Goal: Task Accomplishment & Management: Manage account settings

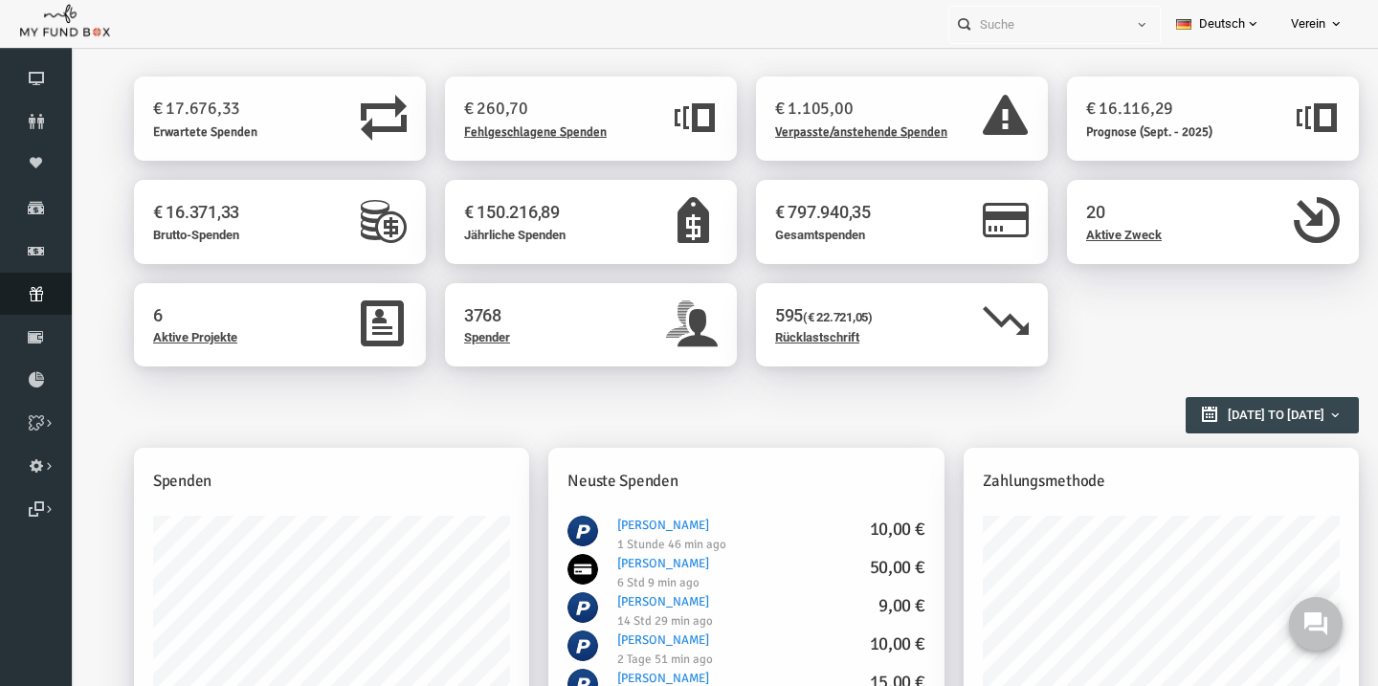
click at [27, 288] on icon at bounding box center [36, 293] width 72 height 15
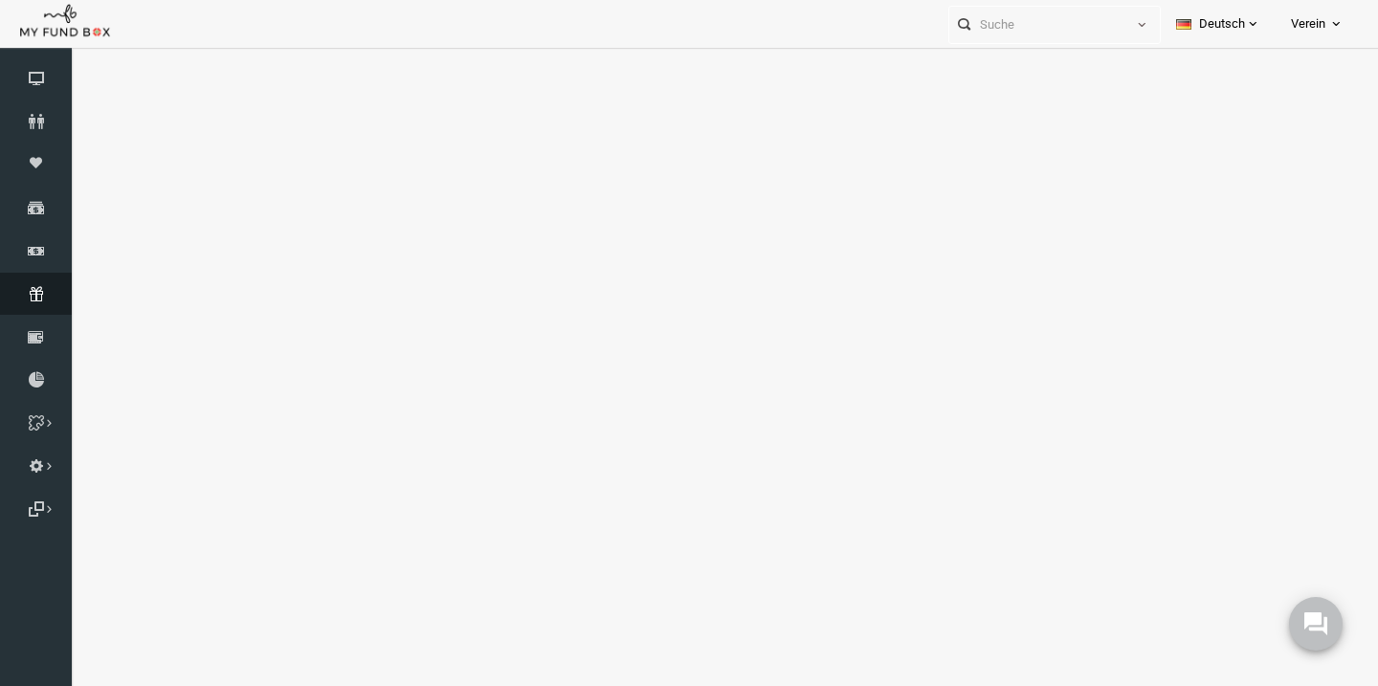
select select "100"
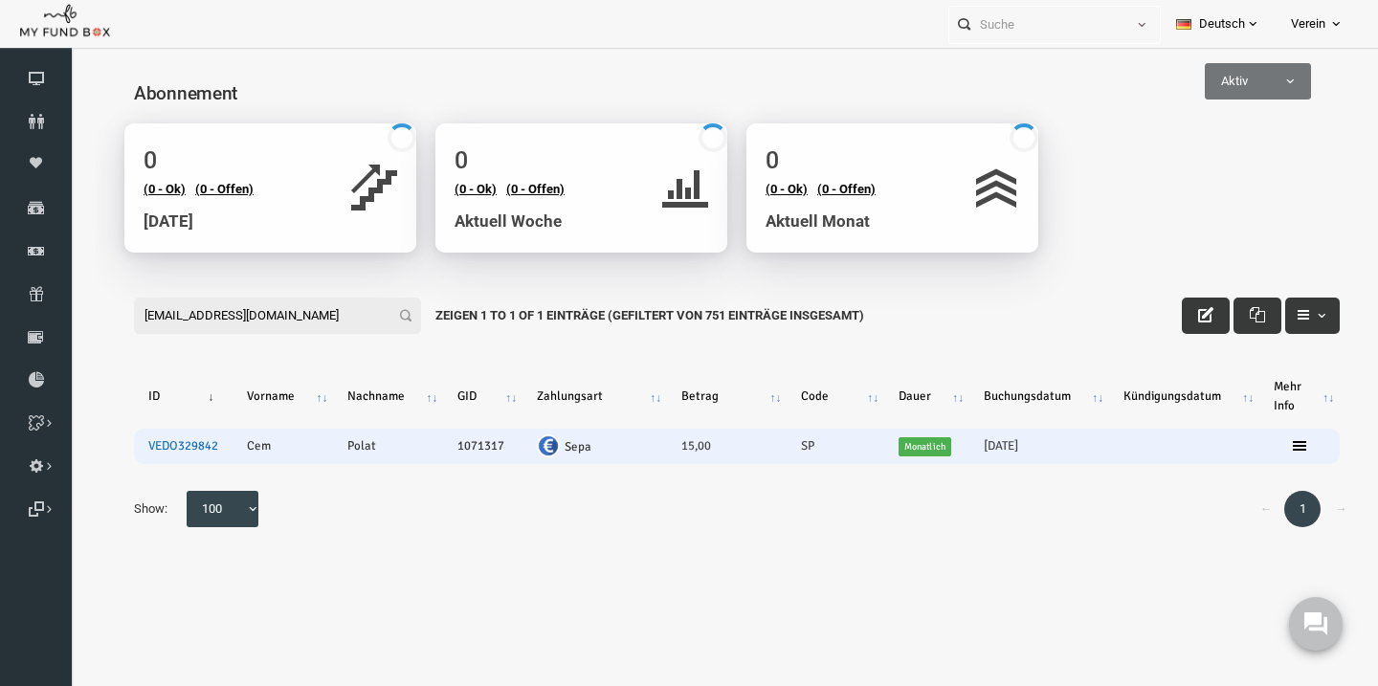
type input "cemplt1@icloud.com"
click at [181, 446] on link "VEDO329842" at bounding box center [156, 445] width 70 height 15
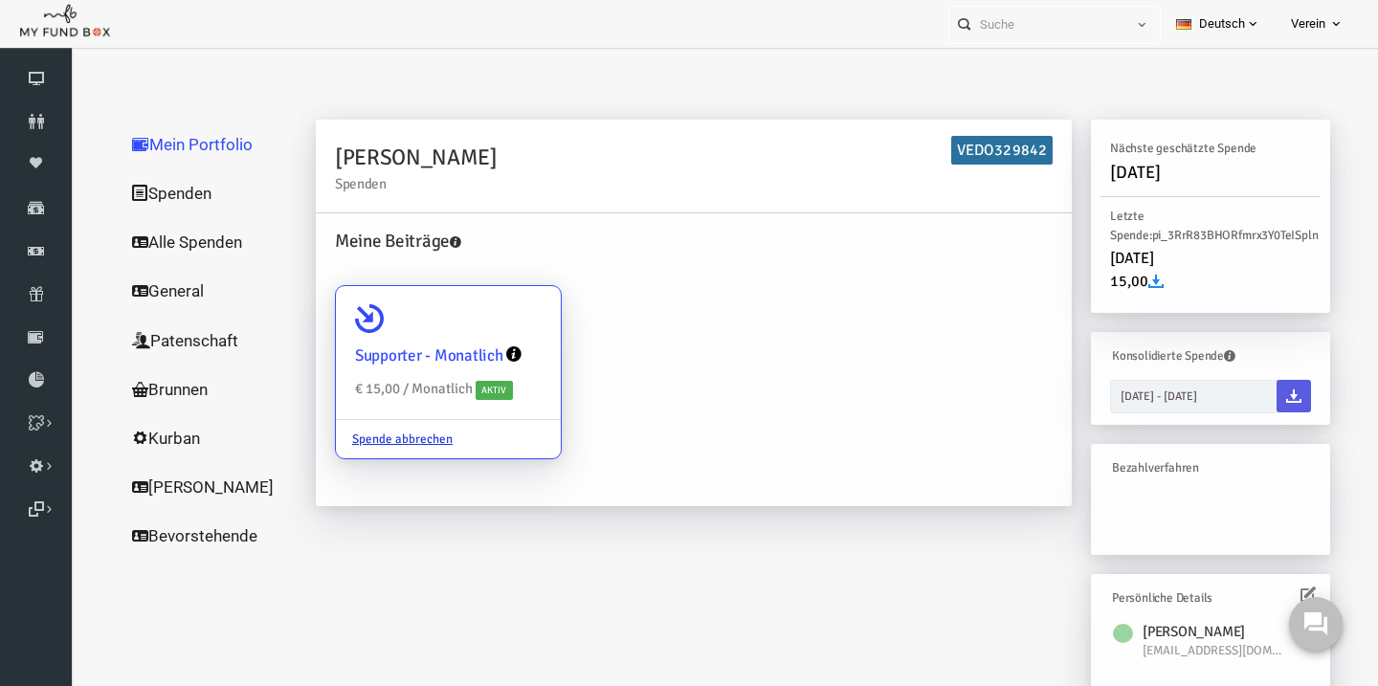
click at [344, 302] on div "Supporter - Monatlich € 15,00 / Monatlich Aktiv" at bounding box center [421, 353] width 225 height 134
click at [491, 302] on input "Supporter - Monatlich € 15,00 / Monatlich Aktiv Spende abbrechen" at bounding box center [510, 313] width 38 height 38
radio input "true"
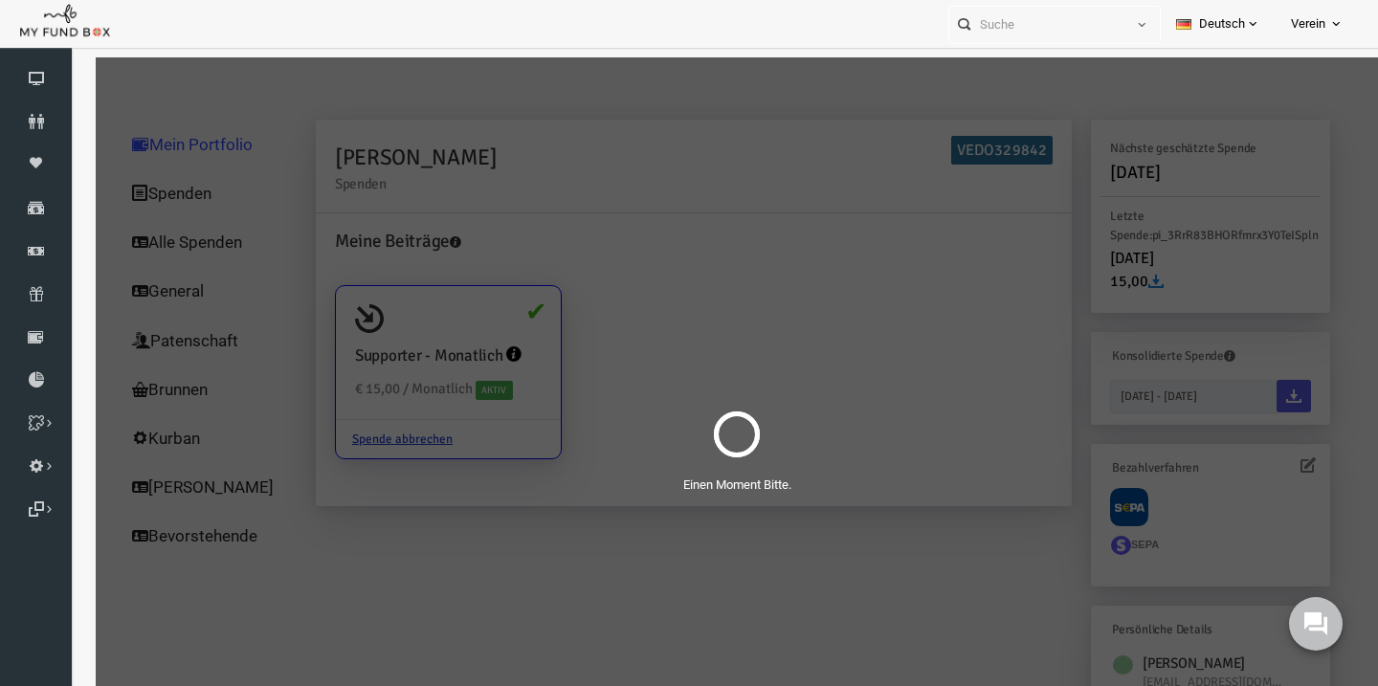
click at [344, 309] on div "Einen Moment Bitte." at bounding box center [710, 437] width 1282 height 761
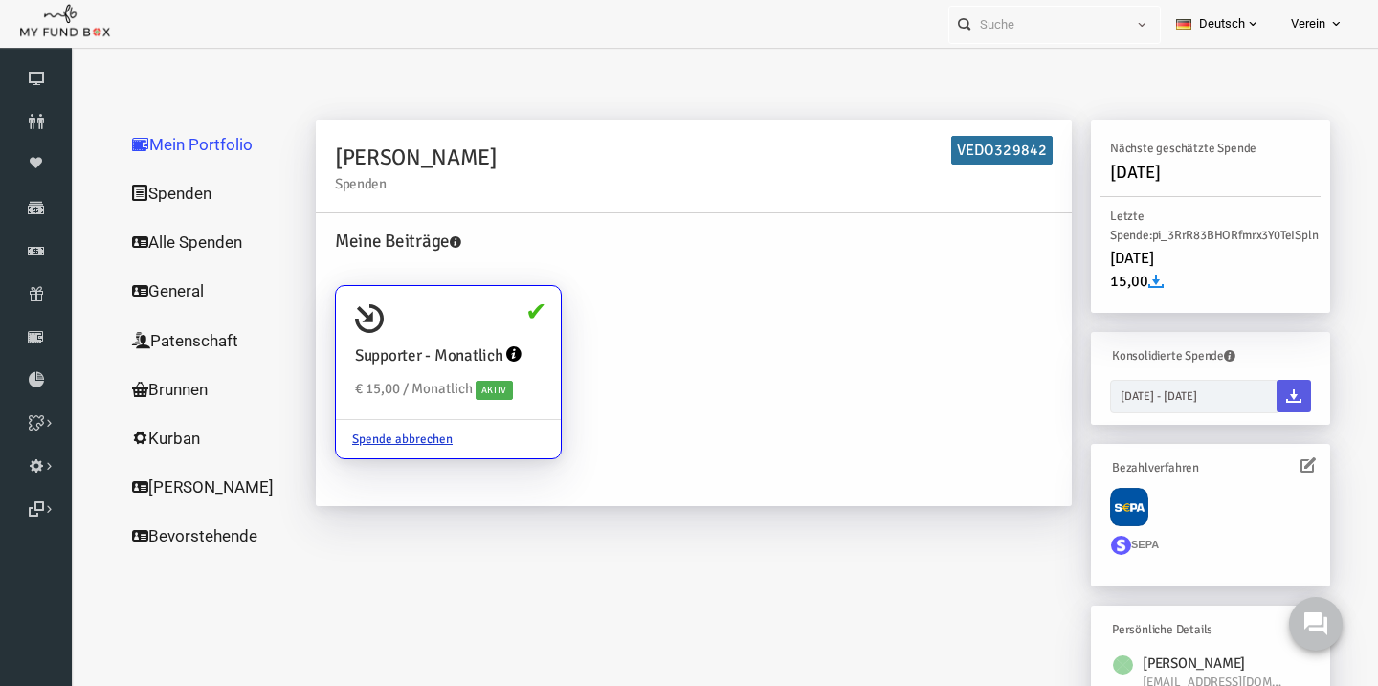
click at [1281, 466] on icon at bounding box center [1280, 464] width 15 height 15
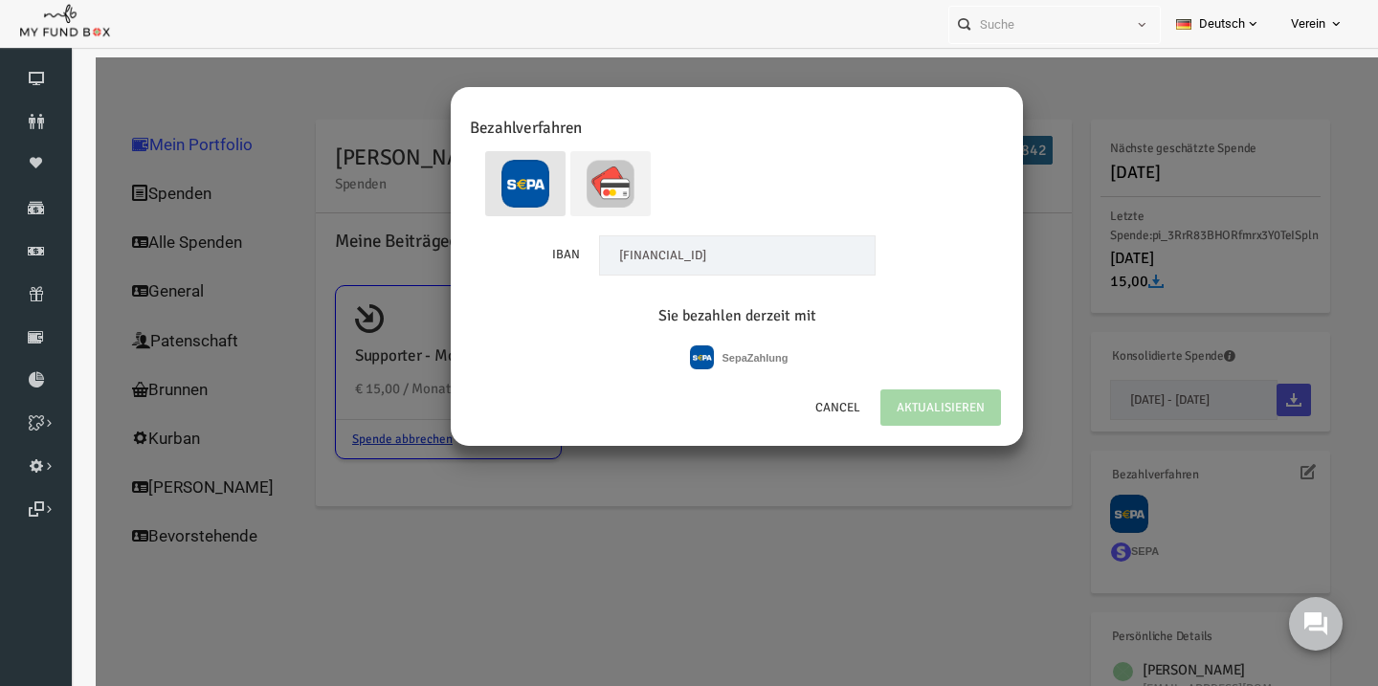
click at [571, 188] on img at bounding box center [584, 184] width 48 height 48
radio input "true"
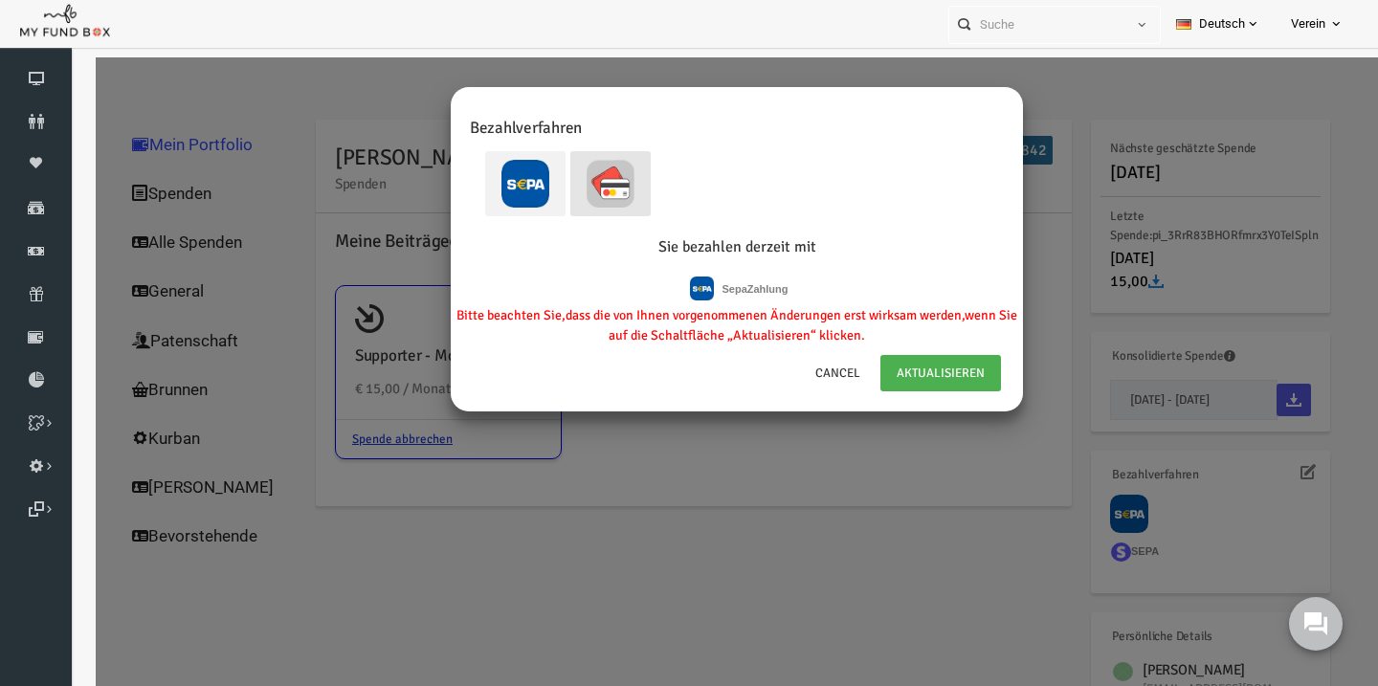
click at [493, 181] on img at bounding box center [499, 184] width 48 height 48
radio input "true"
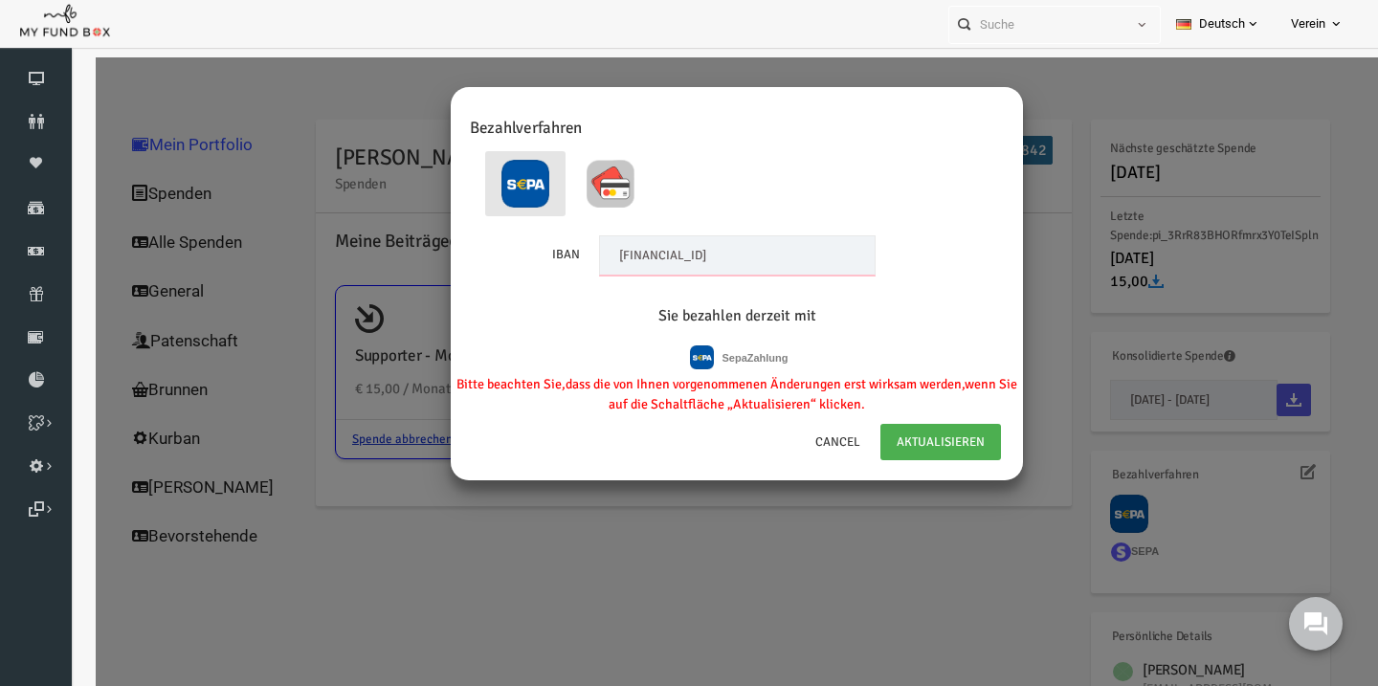
click at [771, 264] on input "[FINANCIAL_ID]" at bounding box center [710, 255] width 276 height 40
paste input "42 3705 0299 1047 0731 41"
type input "[FINANCIAL_ID]"
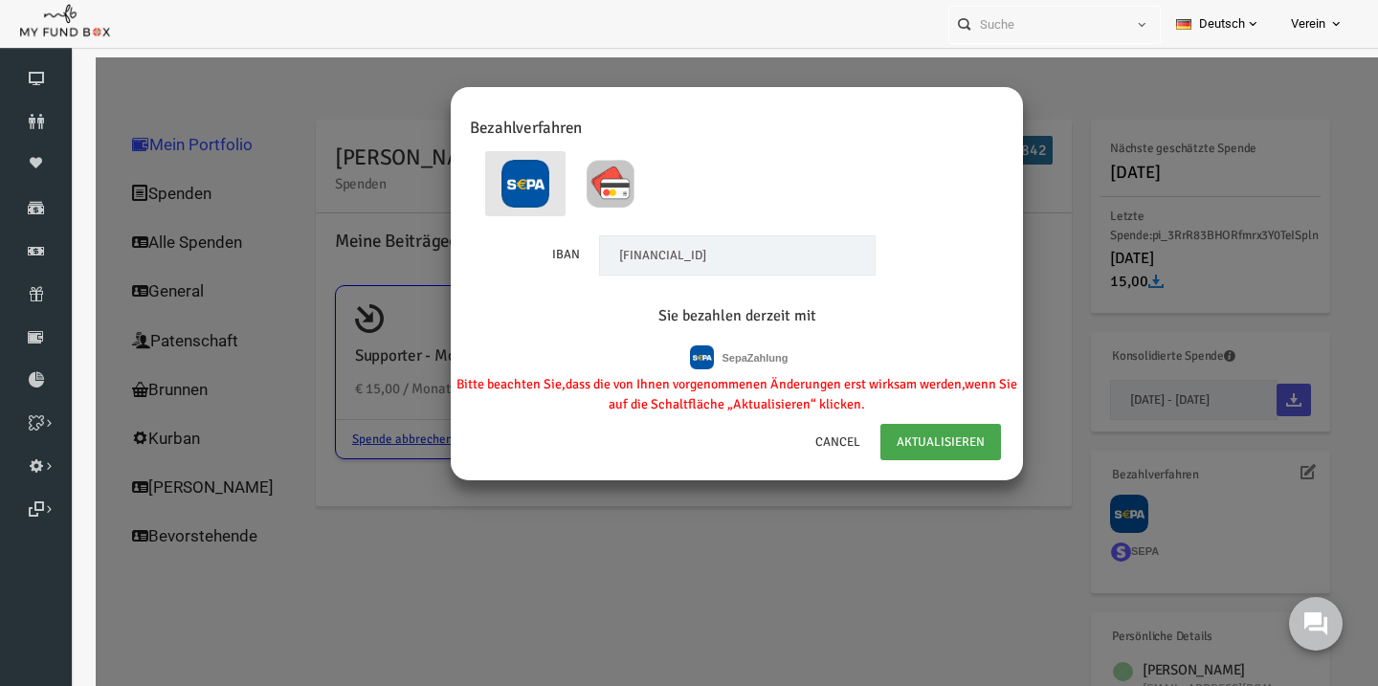
click at [899, 432] on link "AKTUALISIEREN" at bounding box center [913, 442] width 121 height 36
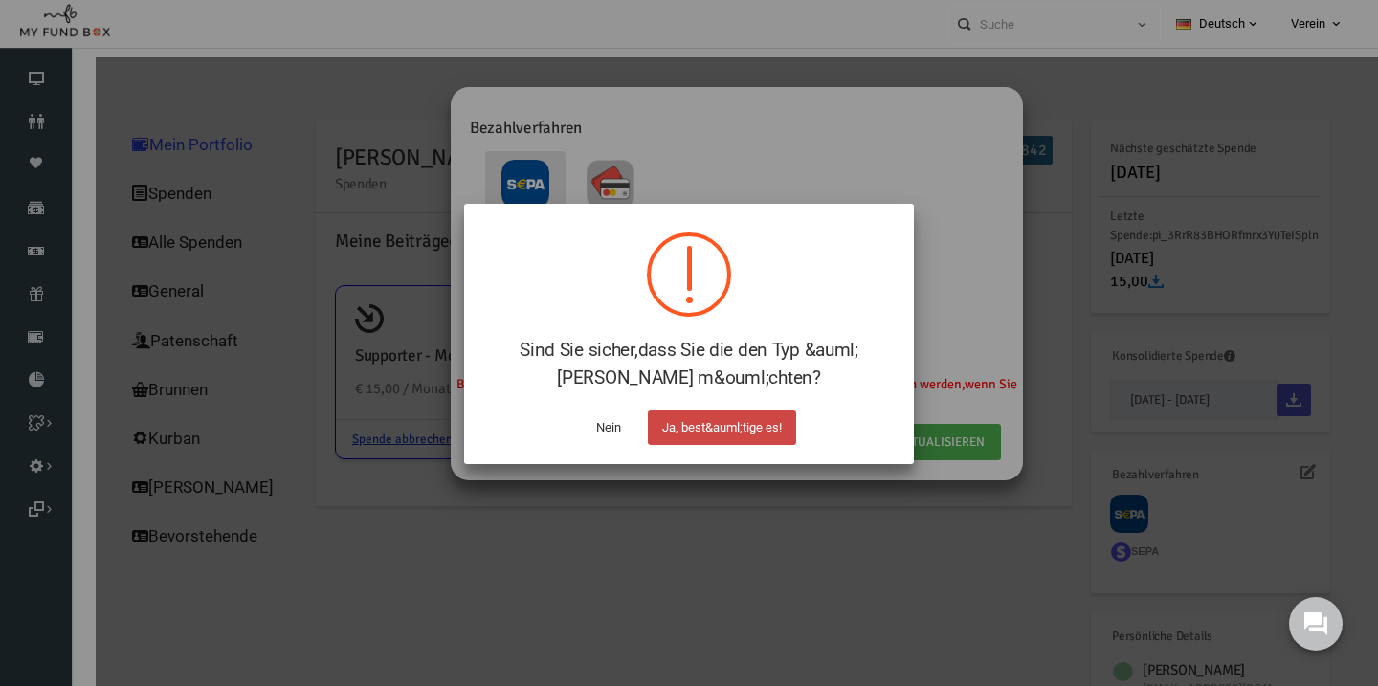
click at [0, 0] on button "Ja, best&auml;tige es!" at bounding box center [0, 0] width 0 height 0
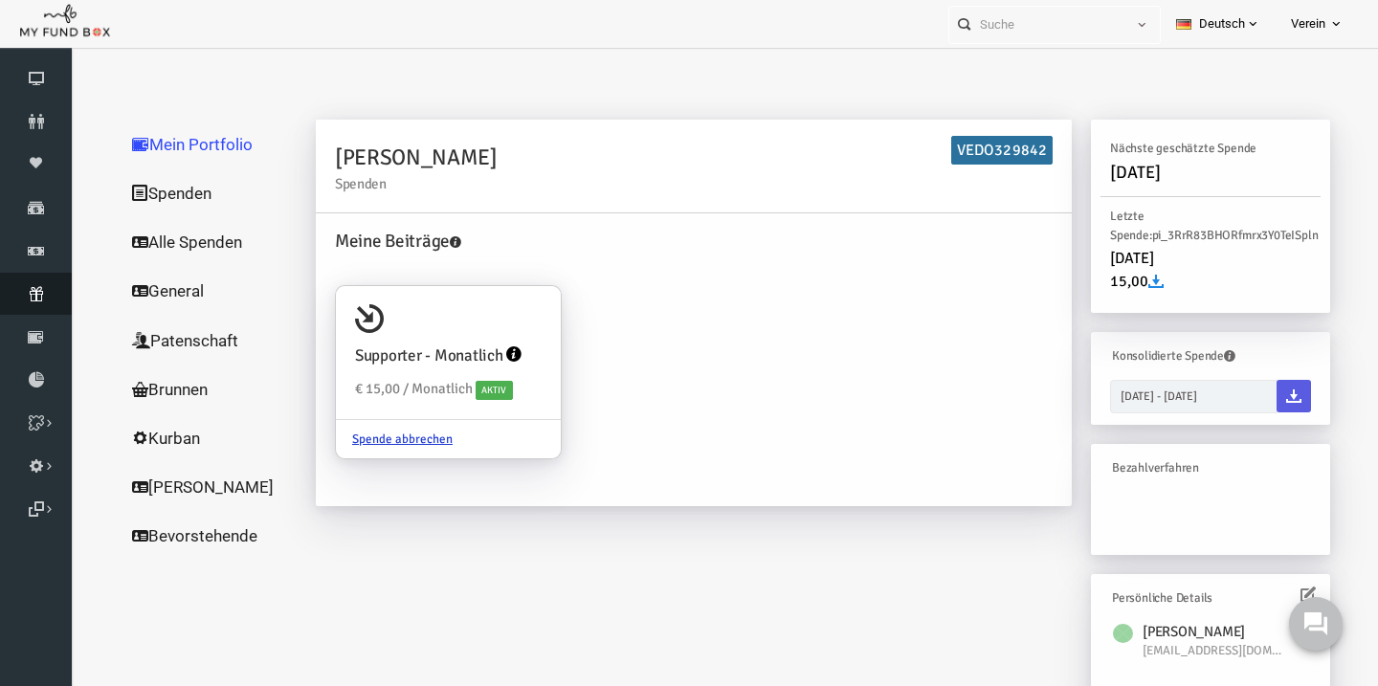
click at [30, 303] on link "Abonnement" at bounding box center [36, 294] width 72 height 42
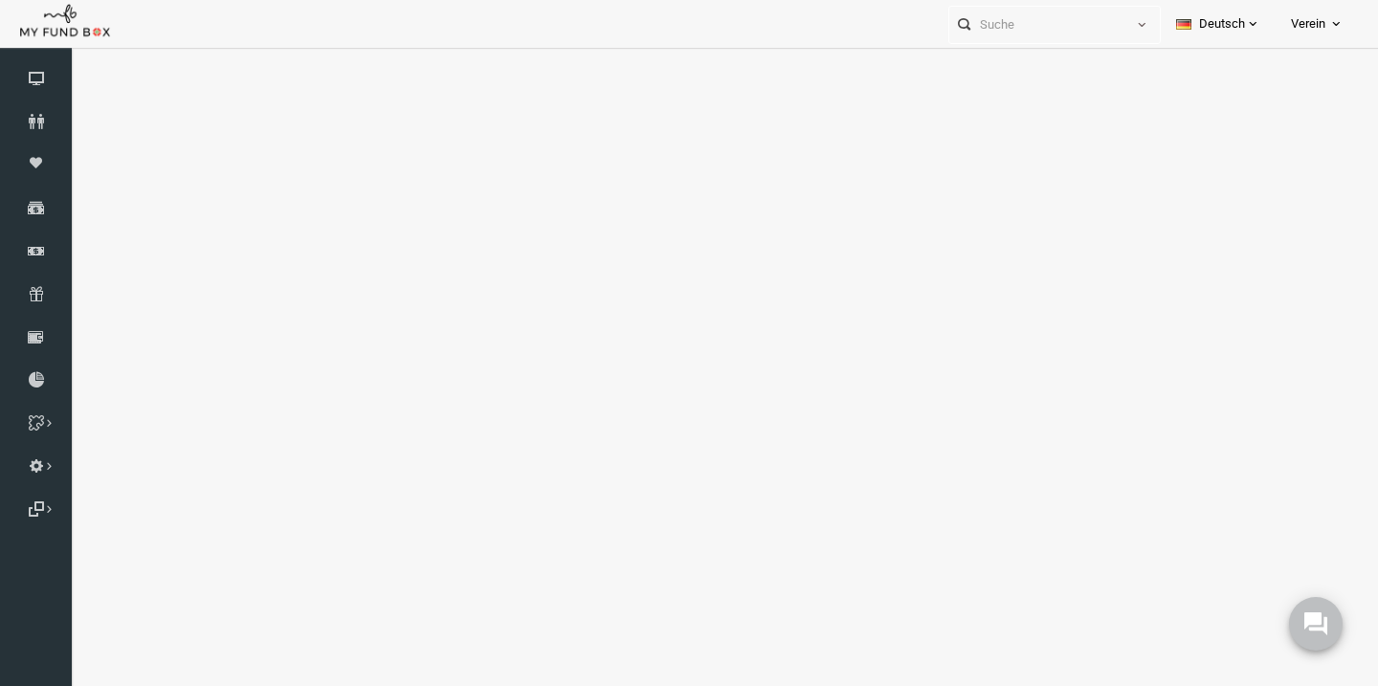
select select "100"
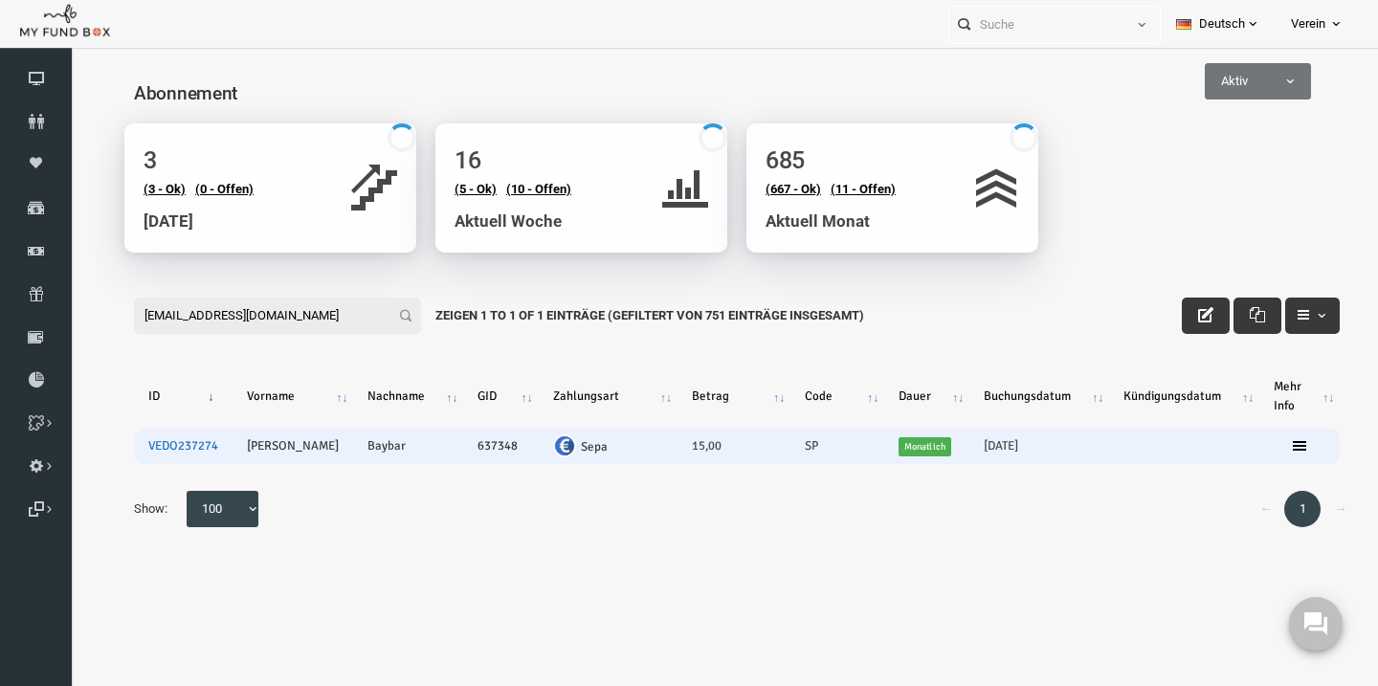
type input "[EMAIL_ADDRESS][DOMAIN_NAME]"
click at [171, 447] on link "VEDO237274" at bounding box center [156, 445] width 70 height 15
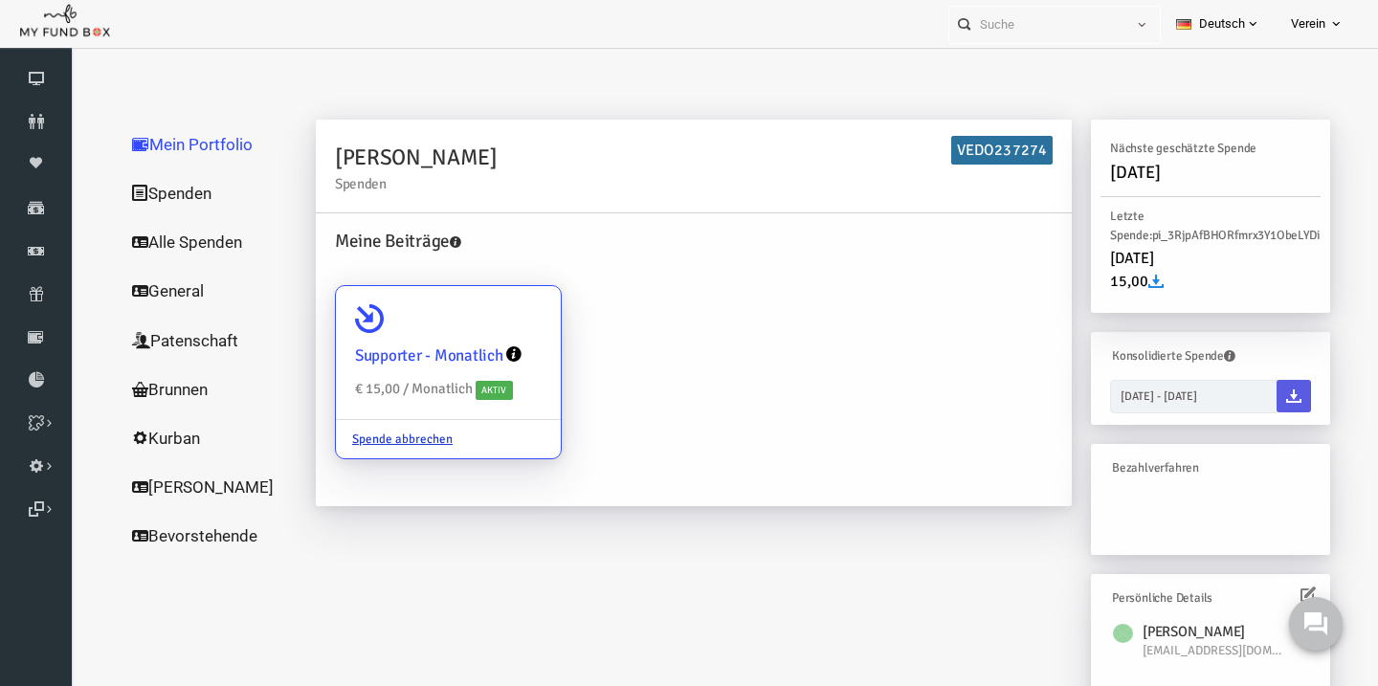
click at [331, 327] on icon at bounding box center [342, 318] width 29 height 29
click at [491, 327] on input "Supporter - Monatlich € 15,00 / Monatlich Aktiv Spende abbrechen" at bounding box center [510, 313] width 38 height 38
radio input "true"
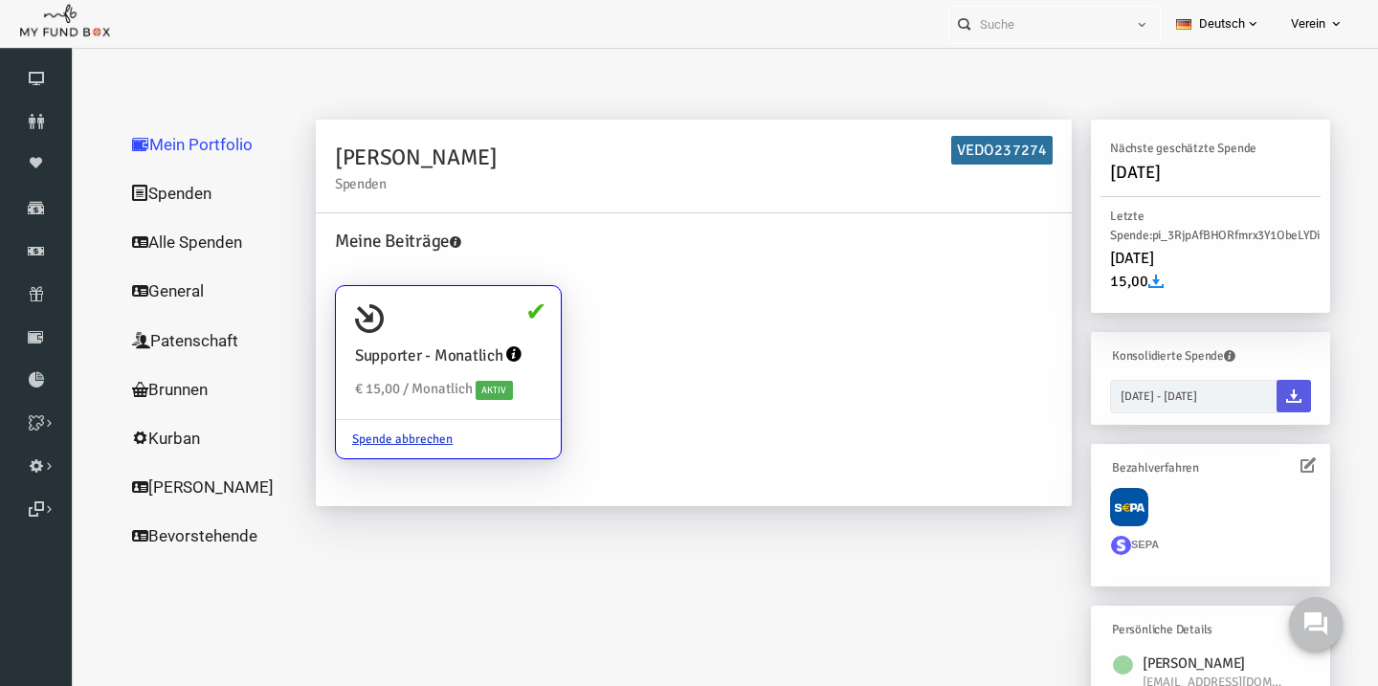
click at [1281, 471] on icon at bounding box center [1280, 464] width 15 height 15
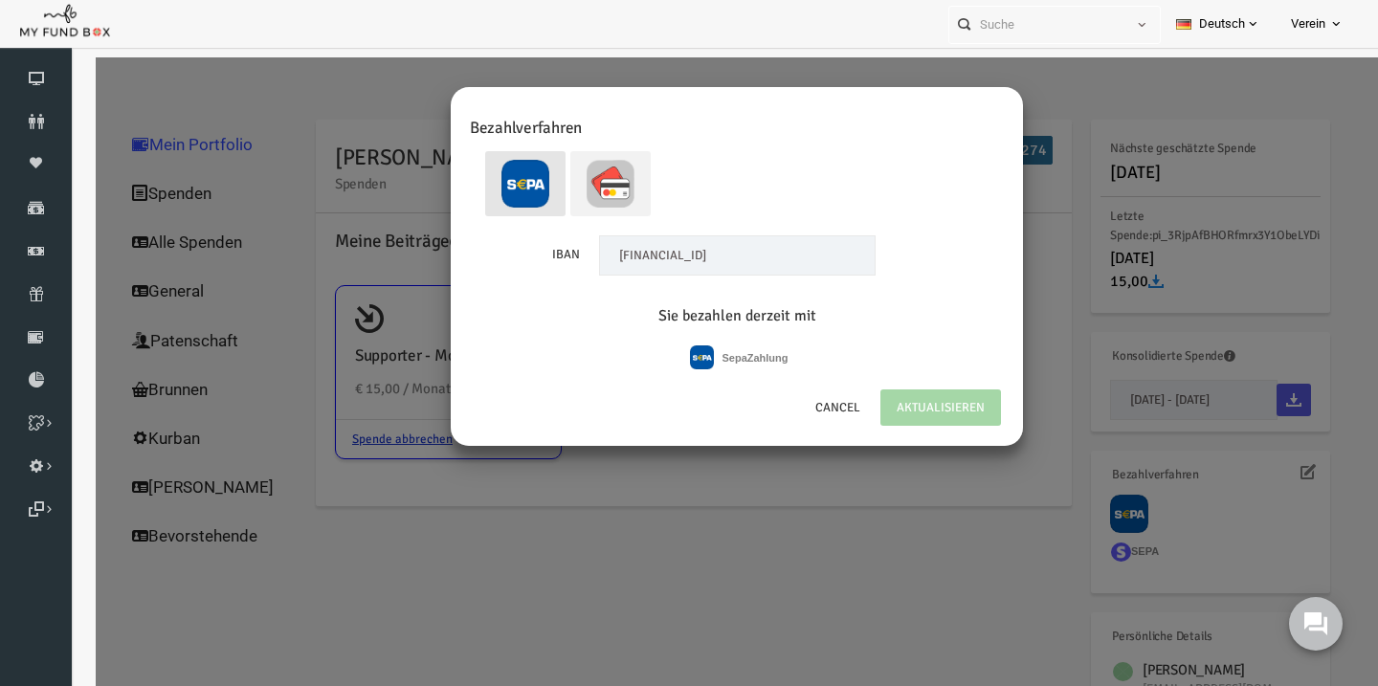
click at [600, 202] on img at bounding box center [584, 184] width 48 height 48
radio input "true"
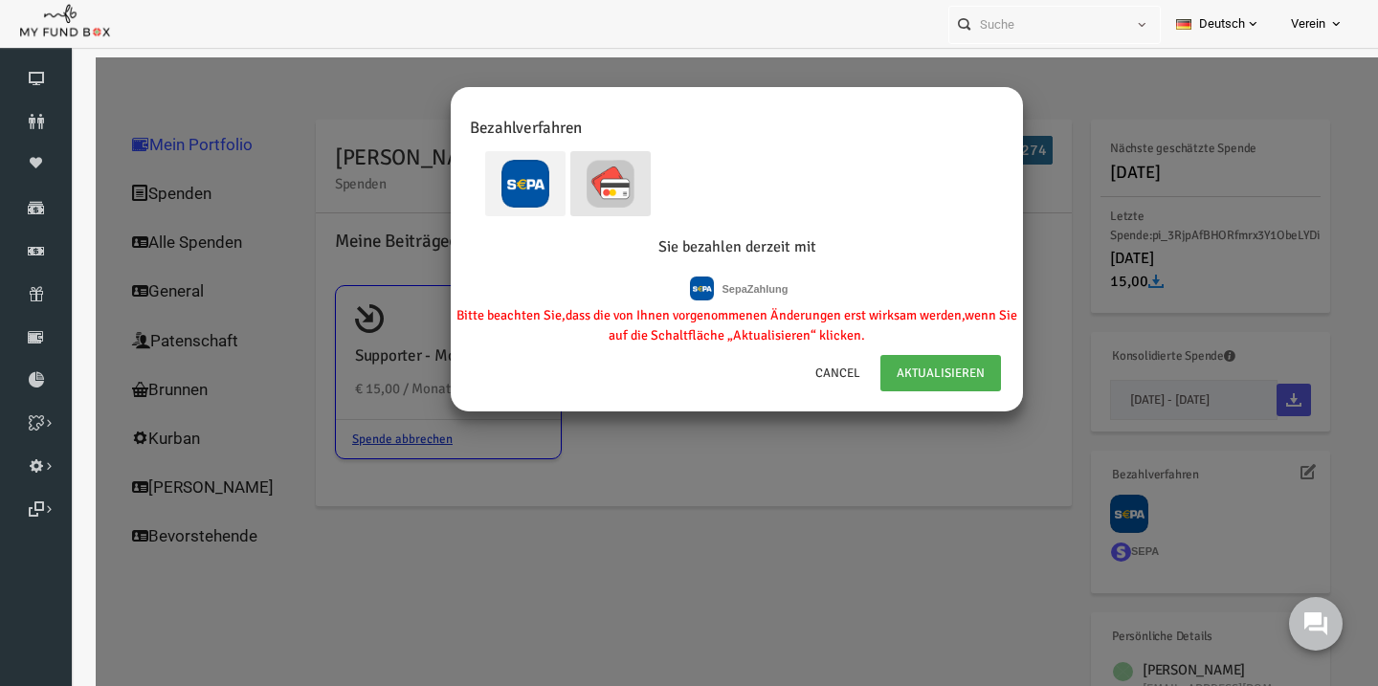
click at [510, 169] on img at bounding box center [499, 184] width 48 height 48
radio input "true"
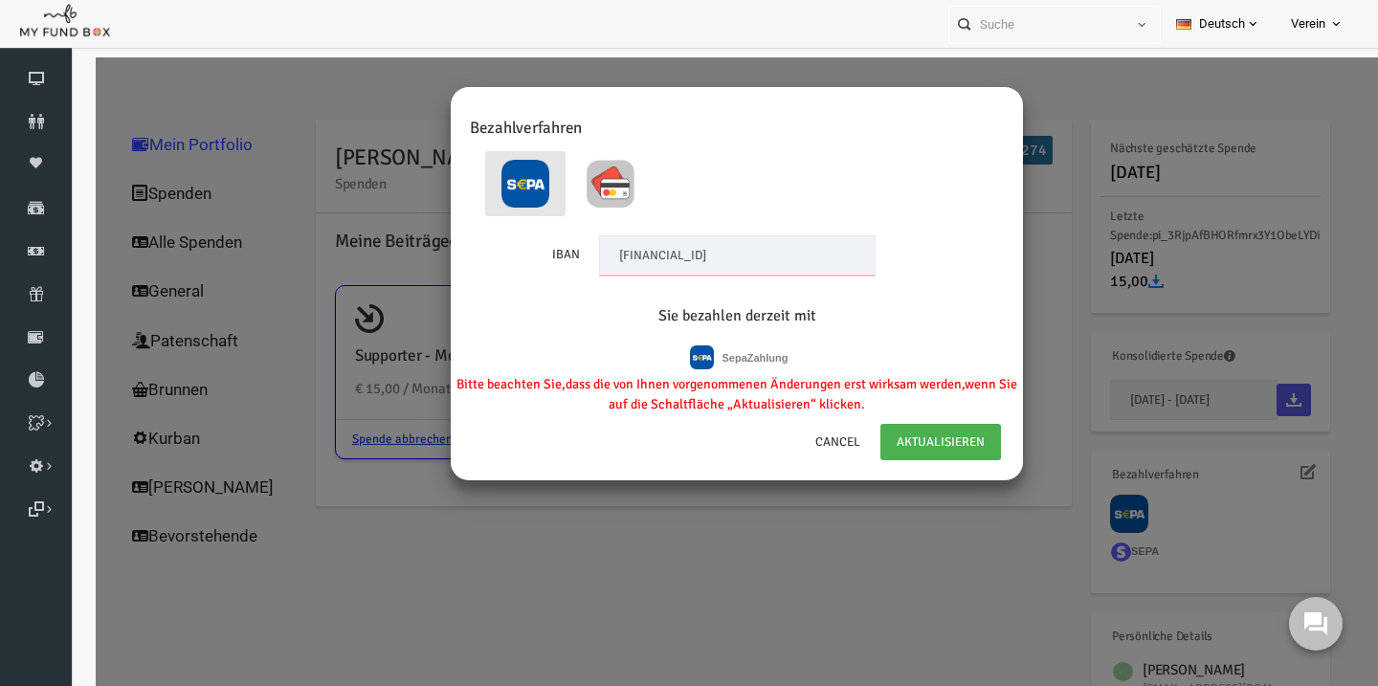
click at [756, 241] on input "DE09690916000000577707" at bounding box center [710, 255] width 276 height 40
click at [757, 242] on input "DE09690916000000577707" at bounding box center [710, 255] width 276 height 40
paste input "[EMAIL_ADDRESS][DOMAIN_NAME]"
type input "[EMAIL_ADDRESS][DOMAIN_NAME]"
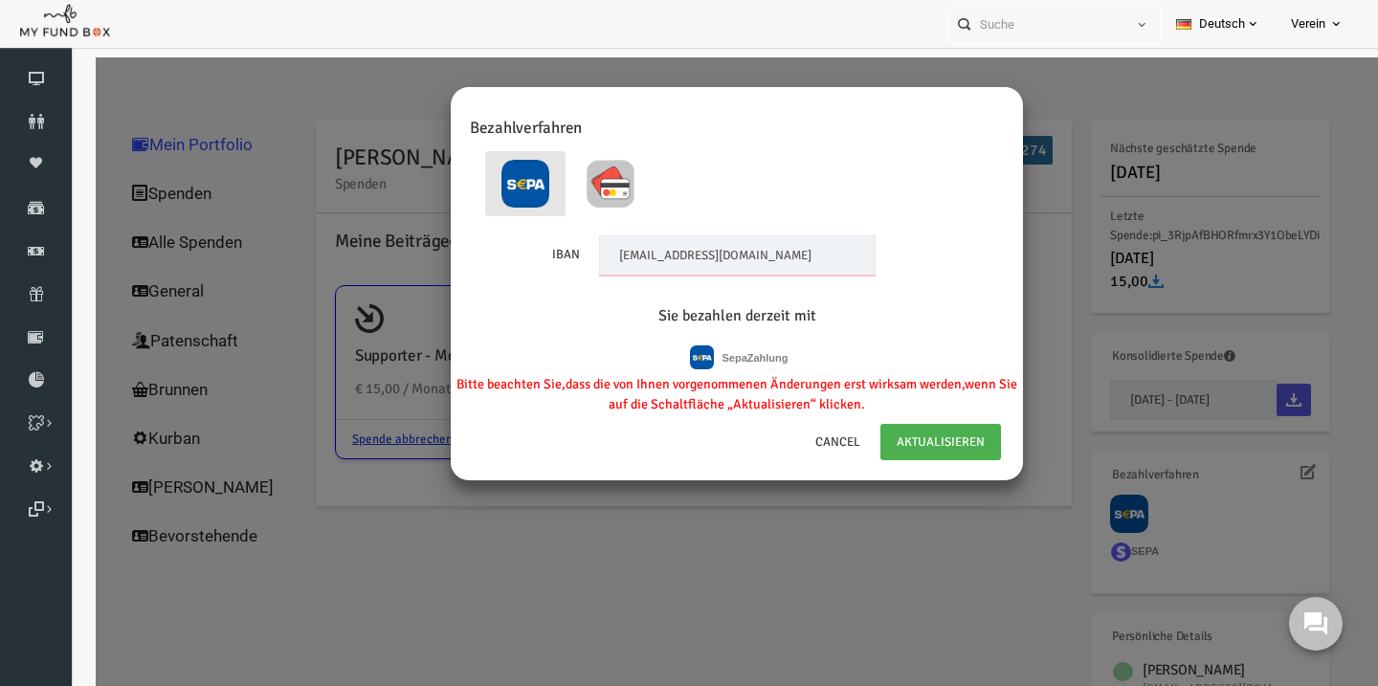
click at [771, 247] on input "[EMAIL_ADDRESS][DOMAIN_NAME]" at bounding box center [710, 255] width 276 height 40
paste input "DE88502345000789000001"
type input "DE88502345000789000001"
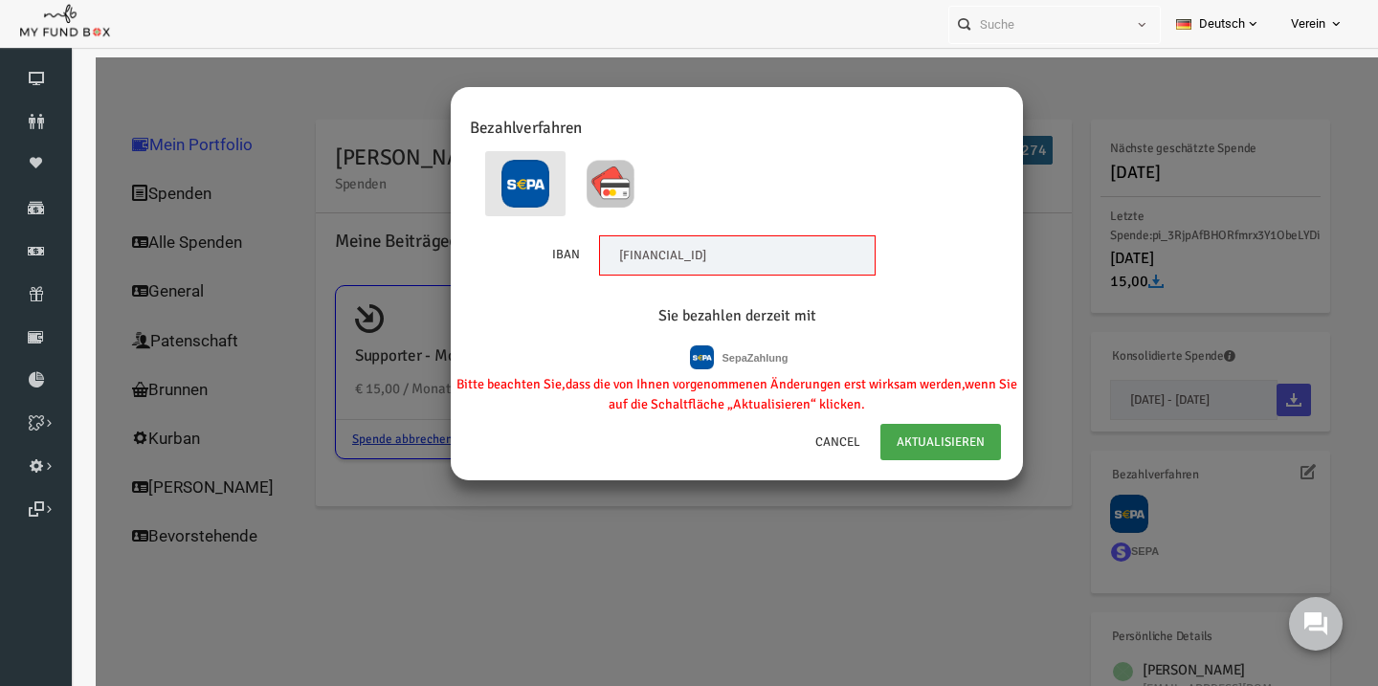
click at [908, 435] on link "AKTUALISIEREN" at bounding box center [913, 442] width 121 height 36
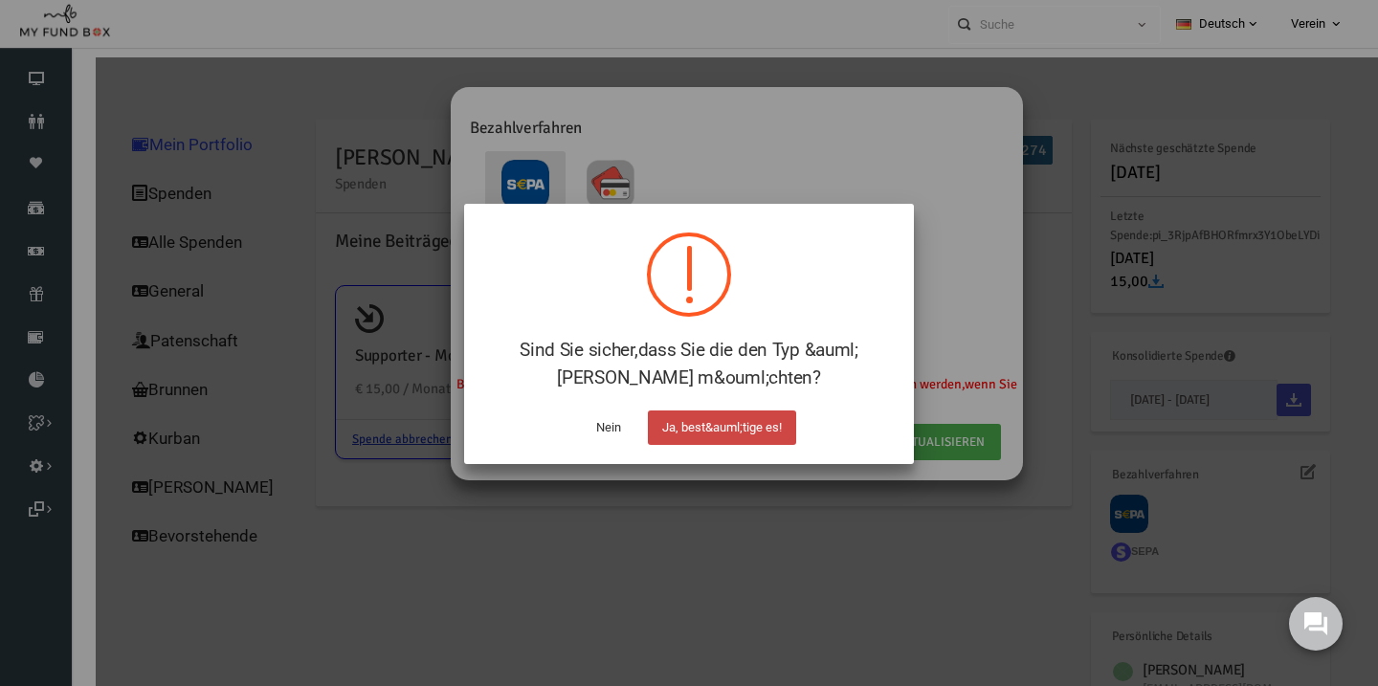
click at [0, 0] on button "Ja, best&auml;tige es!" at bounding box center [0, 0] width 0 height 0
